Goal: Task Accomplishment & Management: Use online tool/utility

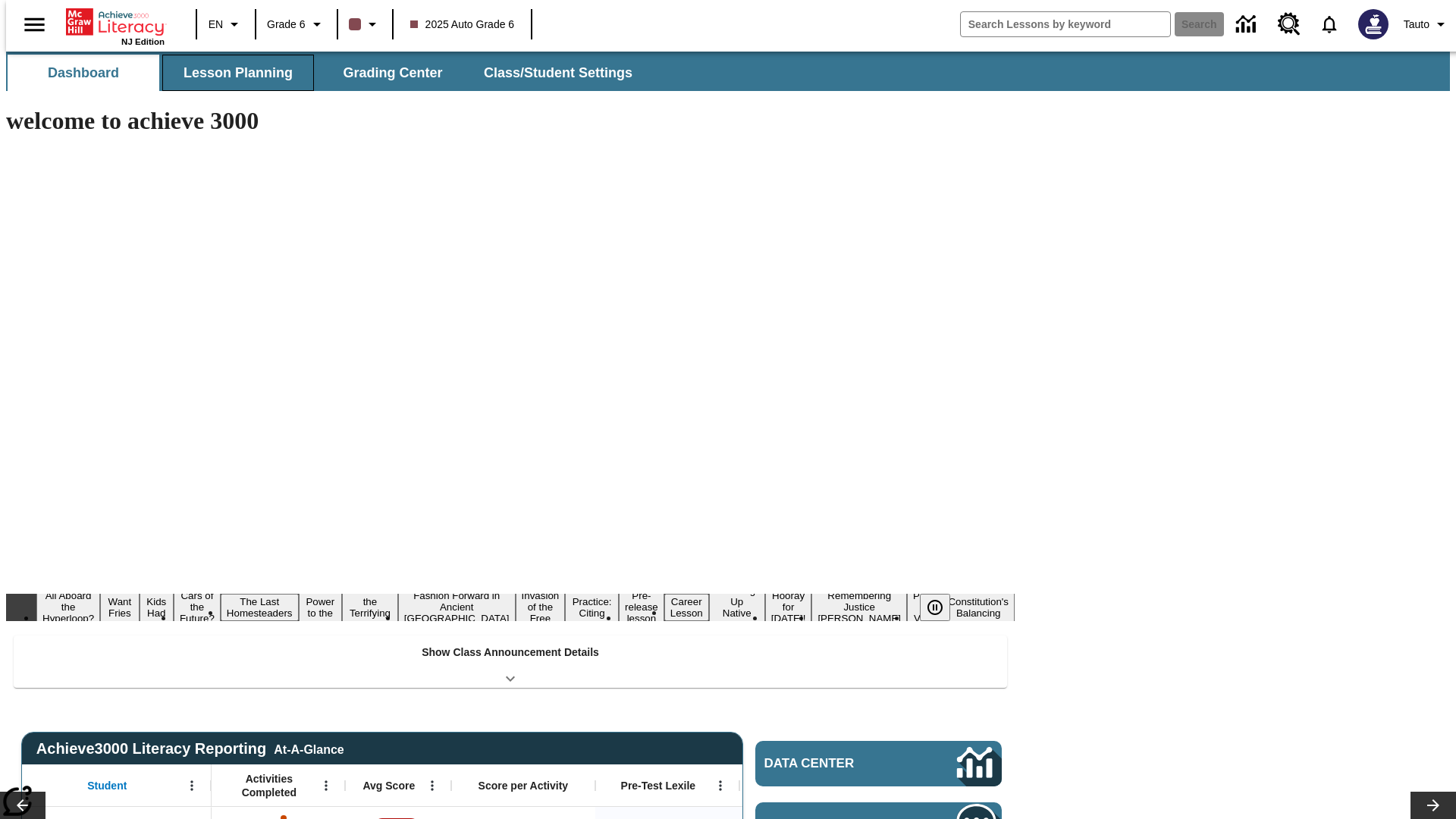
click at [232, 73] on button "Lesson Planning" at bounding box center [238, 73] width 151 height 36
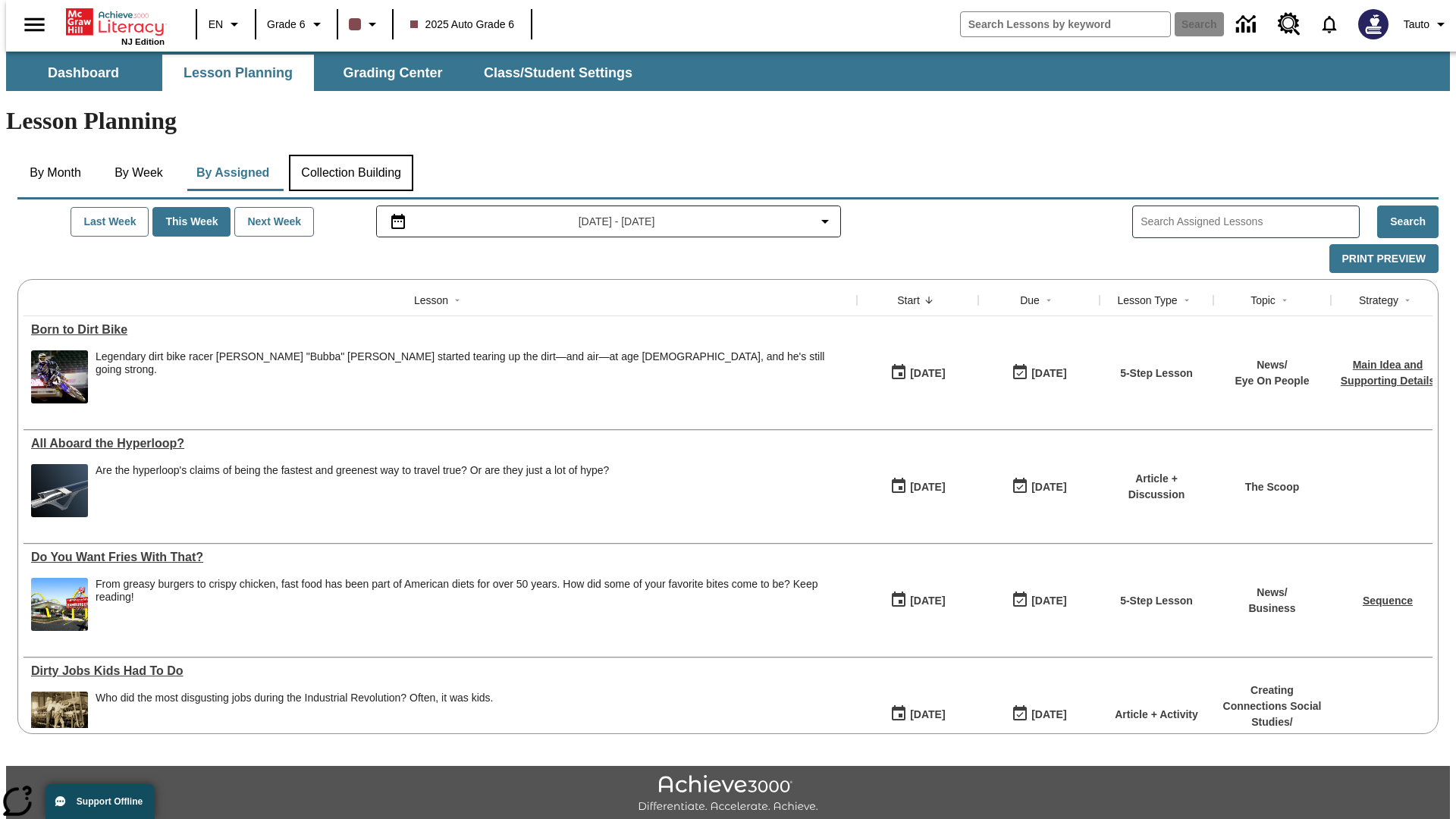
click at [350, 155] on button "Collection Building" at bounding box center [351, 173] width 124 height 36
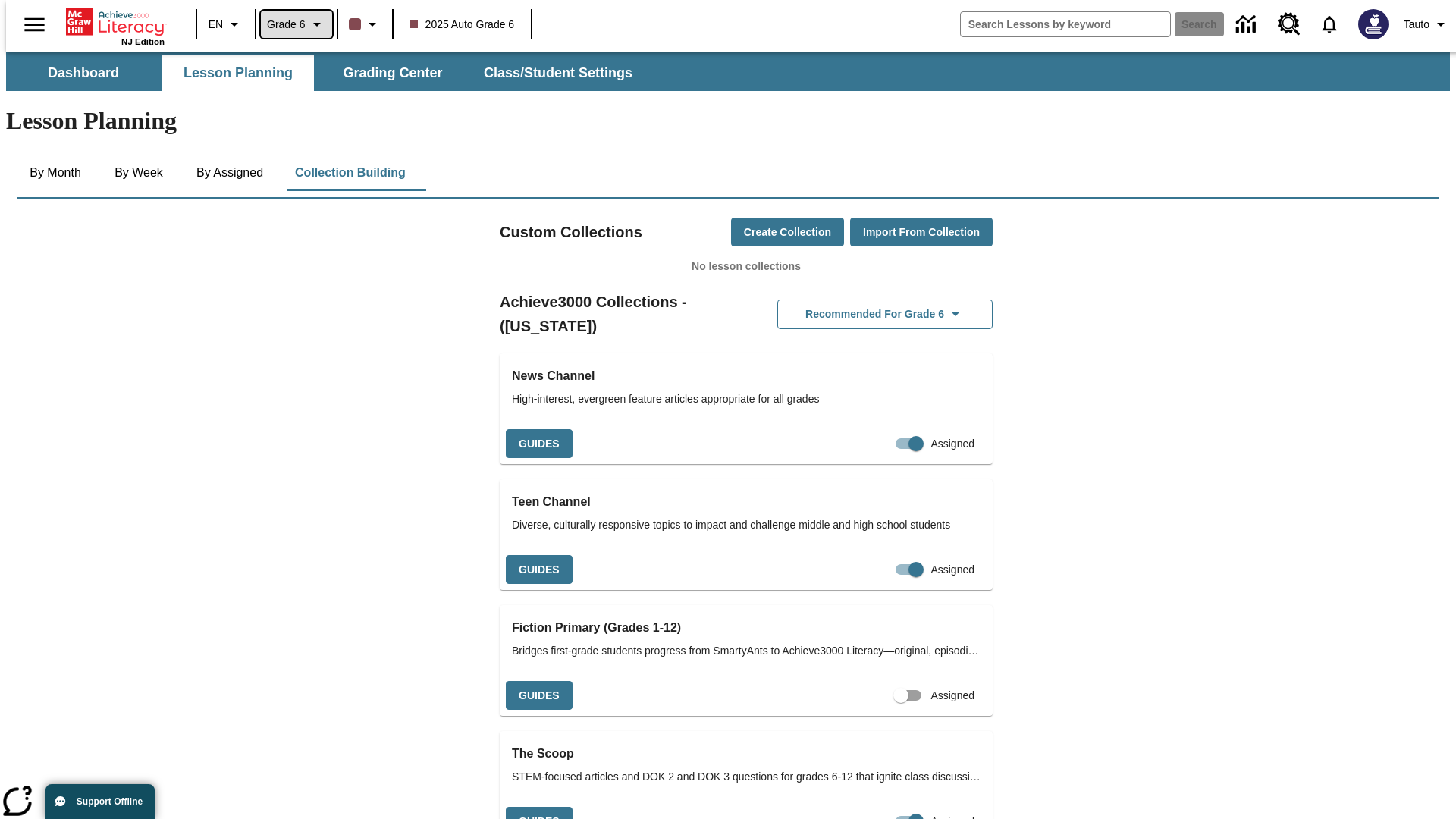
click at [291, 24] on span "Grade 6" at bounding box center [285, 25] width 39 height 16
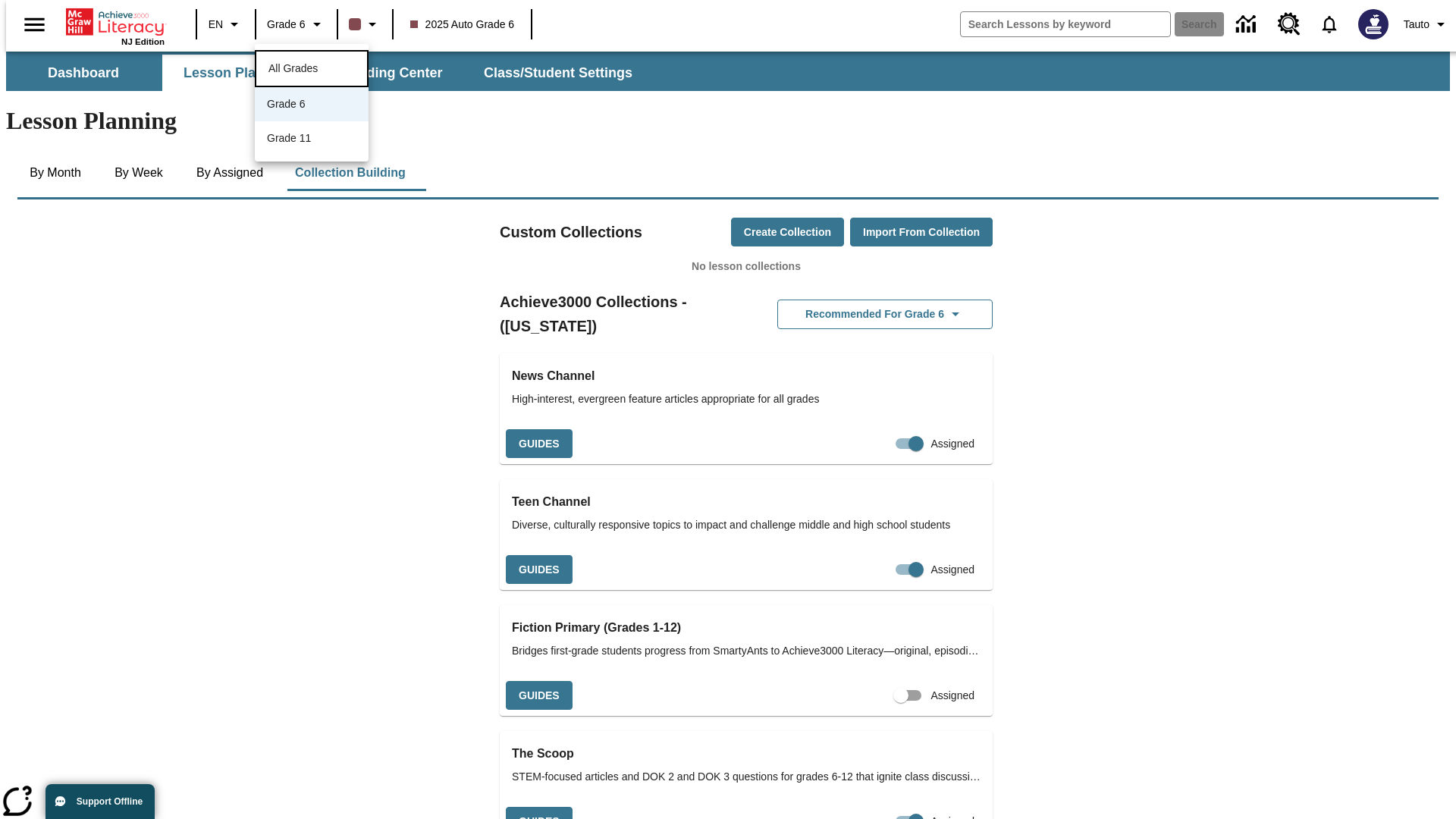
click at [312, 67] on span "All Grades" at bounding box center [293, 68] width 50 height 12
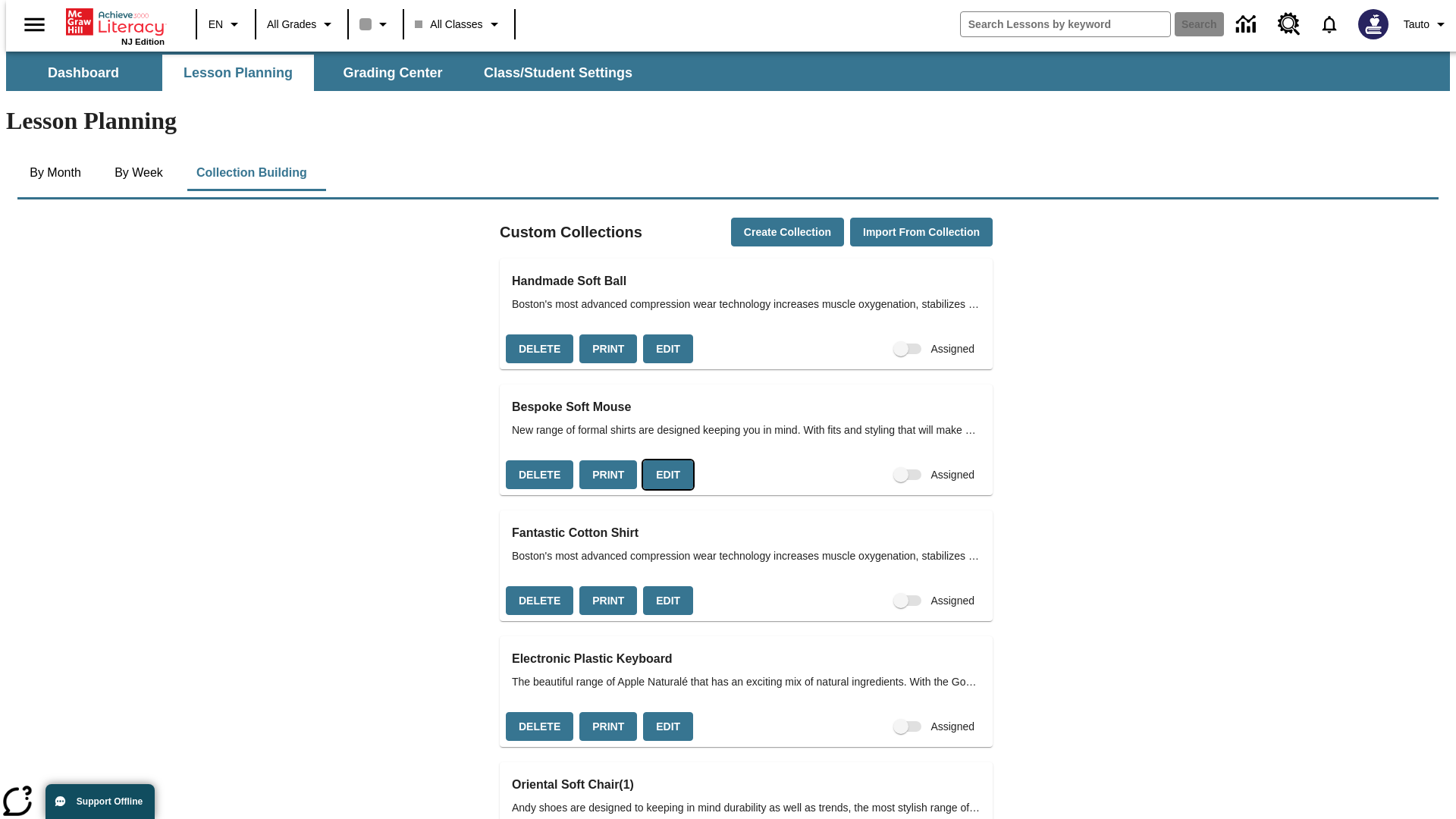
click at [663, 460] on button "Edit" at bounding box center [668, 474] width 50 height 30
